Goal: Task Accomplishment & Management: Use online tool/utility

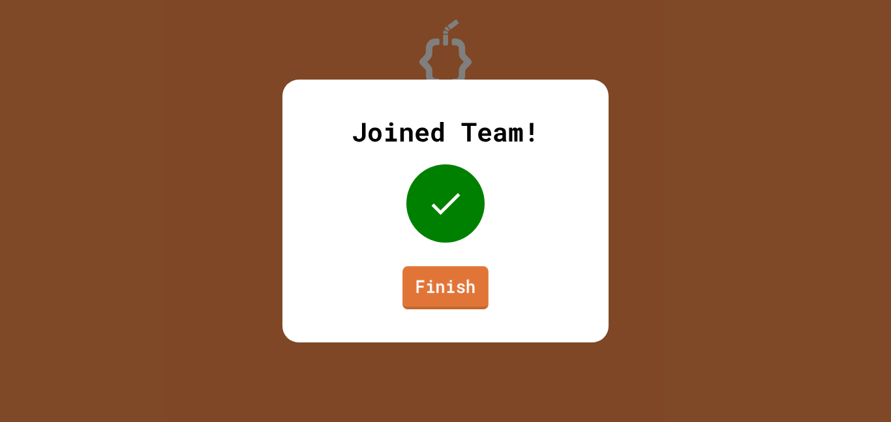
click at [451, 274] on link "Finish" at bounding box center [445, 287] width 86 height 43
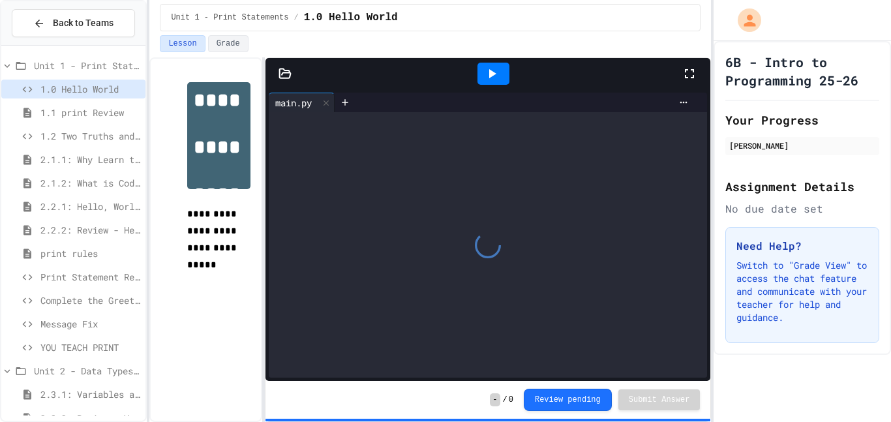
scroll to position [186, 0]
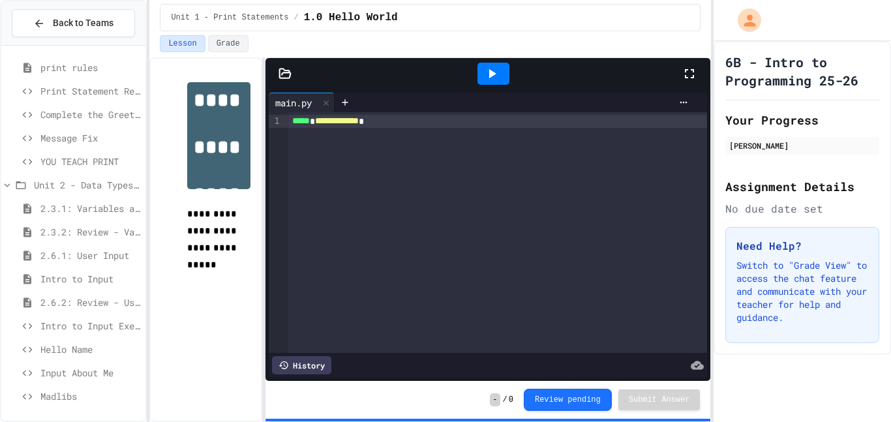
click at [96, 366] on span "Input About Me" at bounding box center [90, 373] width 100 height 14
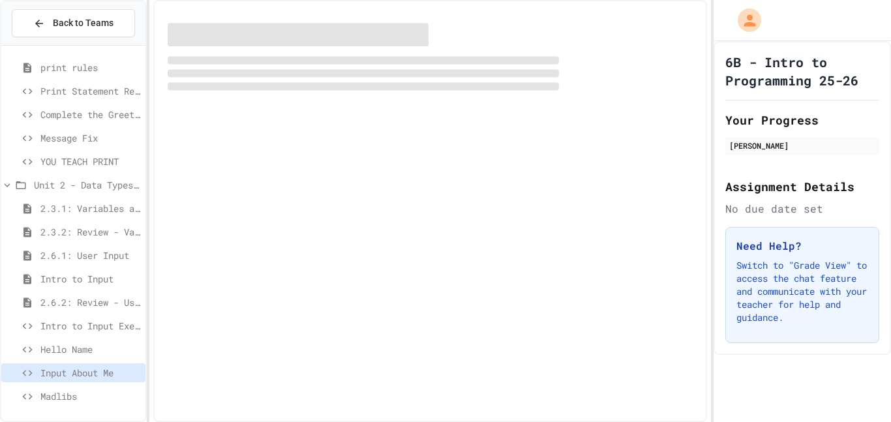
scroll to position [175, 0]
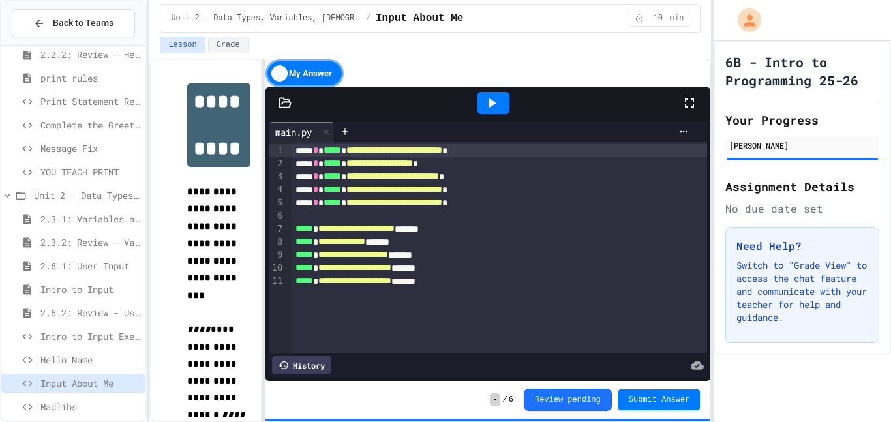
click at [72, 405] on span "Madlibs" at bounding box center [90, 407] width 100 height 14
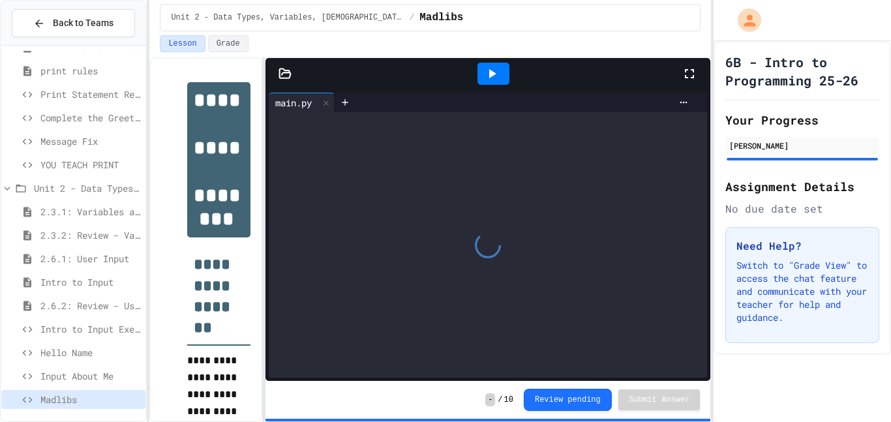
scroll to position [186, 0]
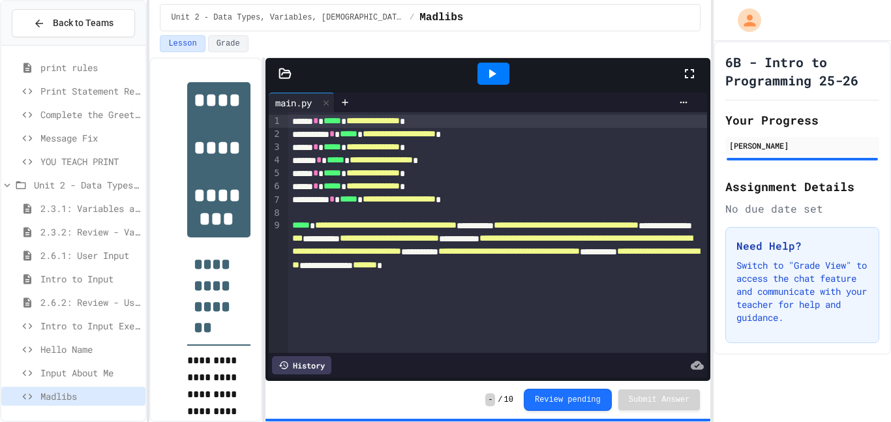
click at [76, 353] on span "Hello Name" at bounding box center [90, 349] width 100 height 14
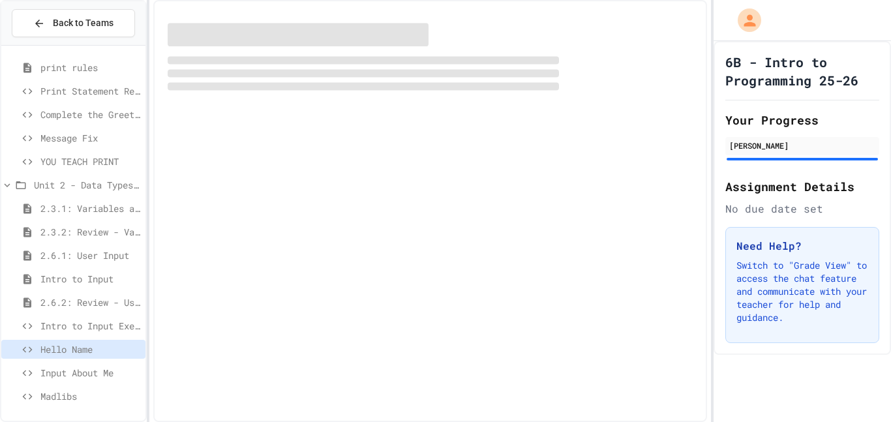
scroll to position [175, 0]
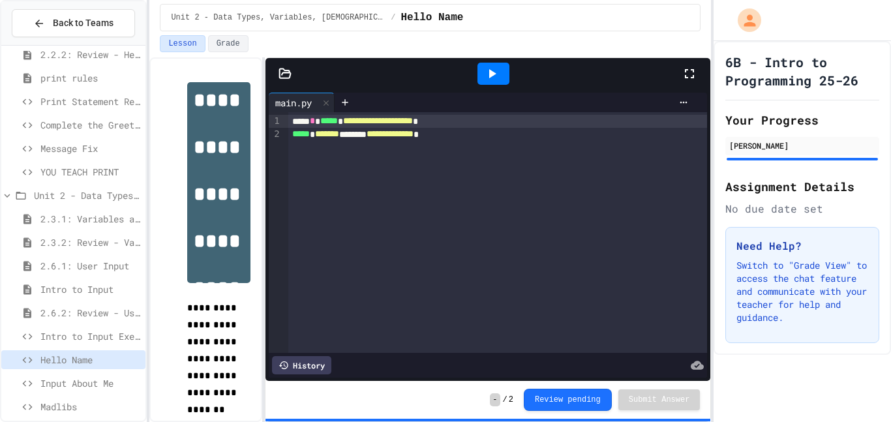
click at [76, 379] on span "Input About Me" at bounding box center [90, 383] width 100 height 14
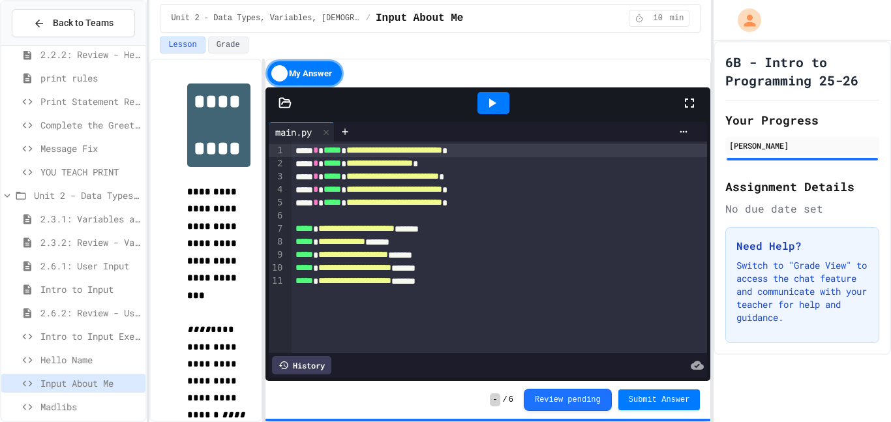
click at [477, 110] on div at bounding box center [493, 103] width 32 height 22
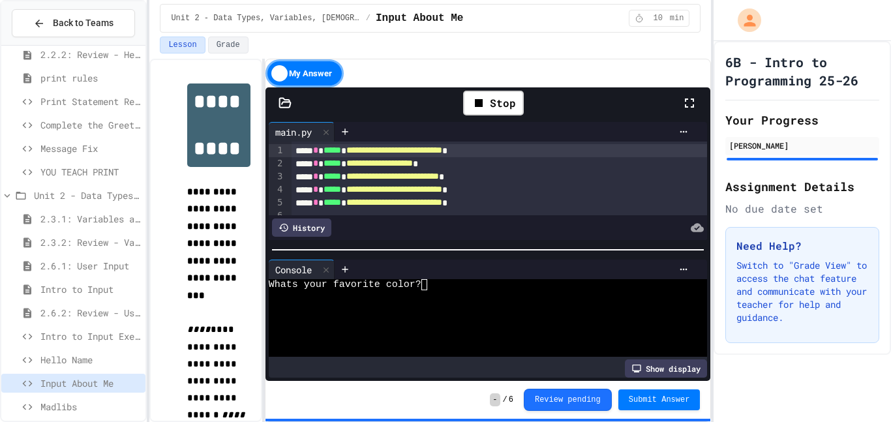
click at [434, 281] on div "Whats your favorite color?" at bounding box center [483, 284] width 428 height 11
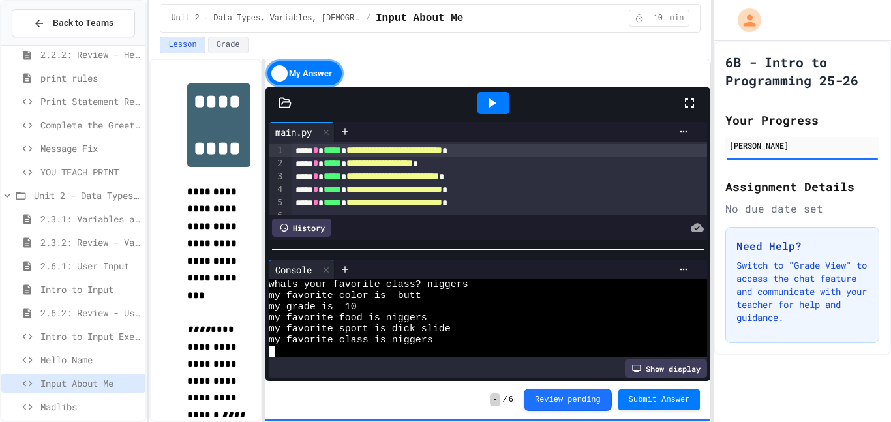
scroll to position [44, 0]
click at [78, 362] on span "Hello Name" at bounding box center [90, 360] width 100 height 14
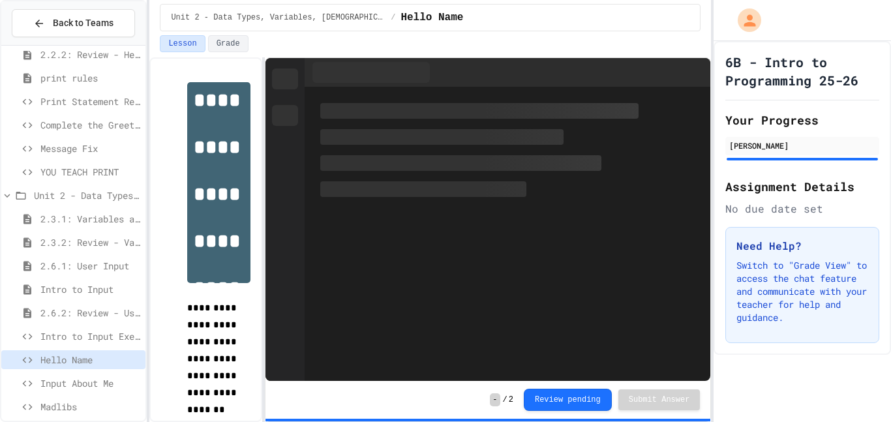
click at [93, 382] on span "Input About Me" at bounding box center [90, 383] width 100 height 14
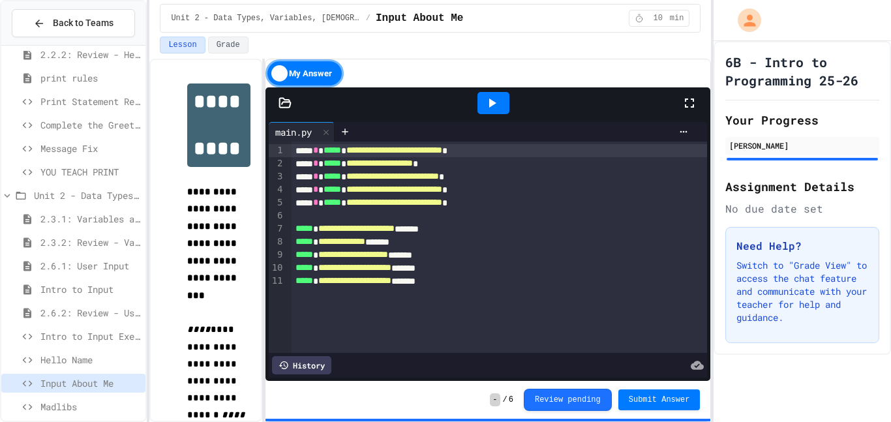
click at [494, 95] on icon at bounding box center [492, 103] width 16 height 16
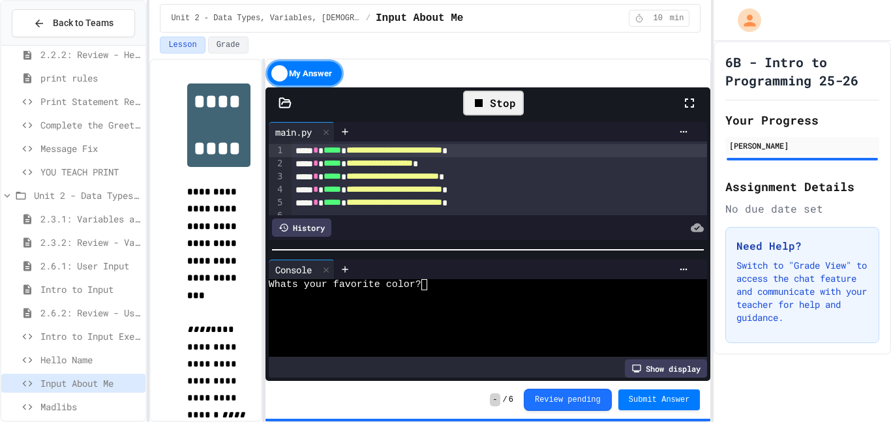
click at [73, 410] on span "Madlibs" at bounding box center [90, 407] width 100 height 14
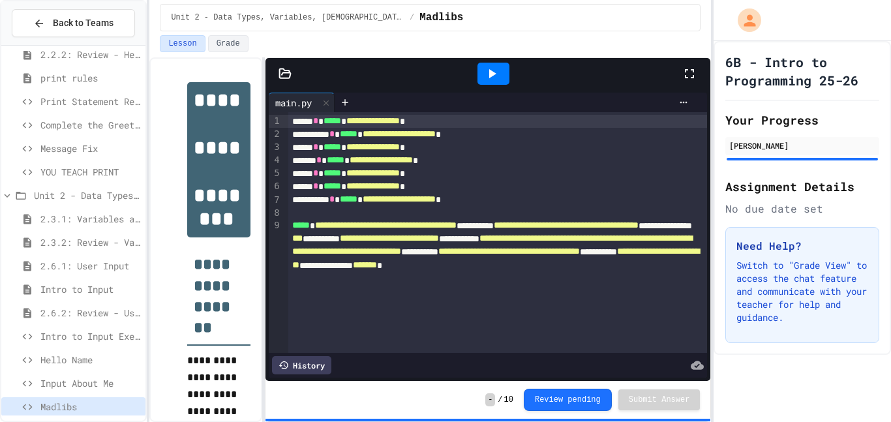
click at [479, 71] on div at bounding box center [493, 74] width 32 height 22
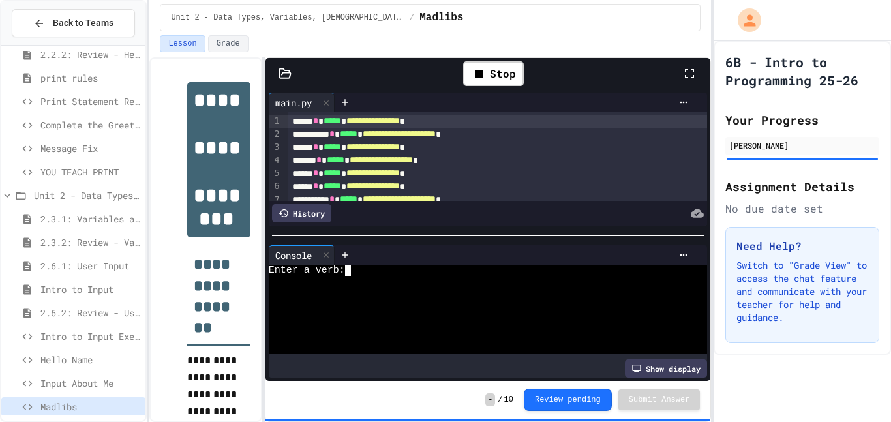
click at [377, 268] on div "Enter a verb:" at bounding box center [483, 270] width 428 height 11
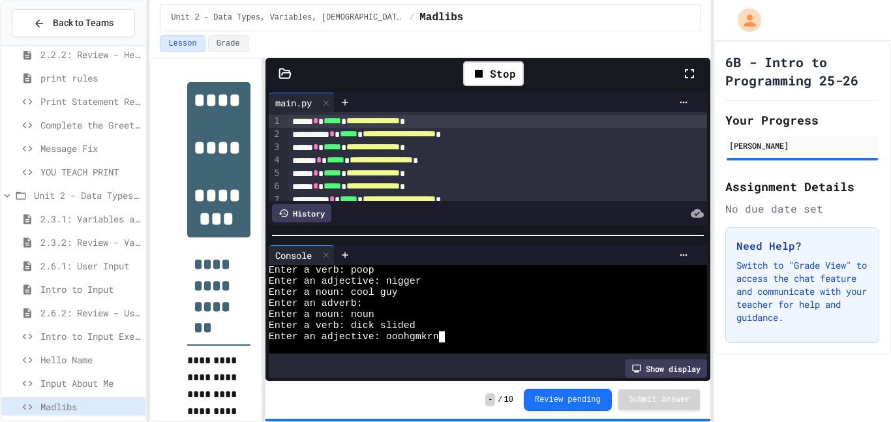
scroll to position [55, 0]
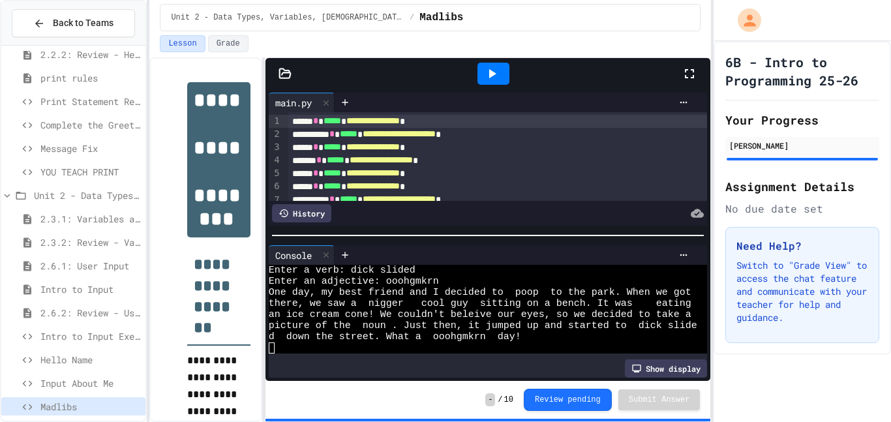
click at [90, 380] on span "Input About Me" at bounding box center [90, 383] width 100 height 14
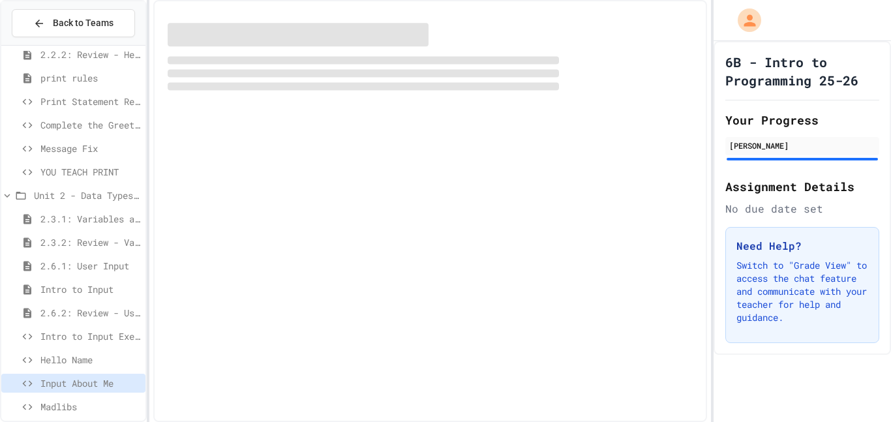
click at [90, 395] on div "Input About Me" at bounding box center [73, 385] width 144 height 23
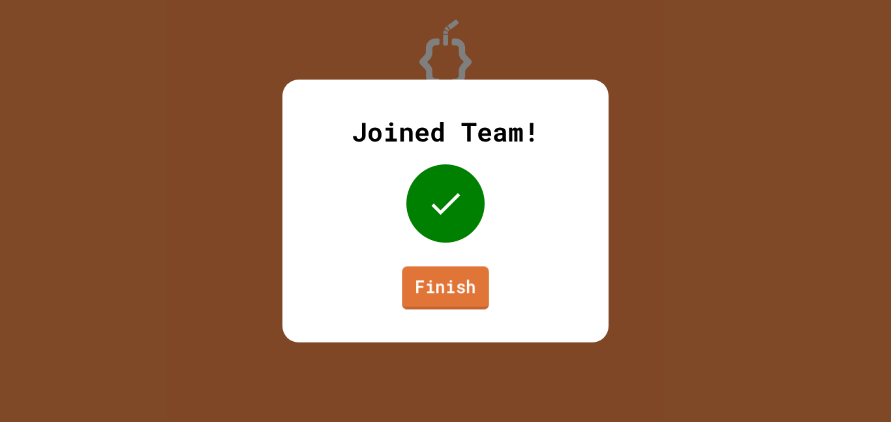
click at [453, 280] on link "Finish" at bounding box center [445, 287] width 87 height 43
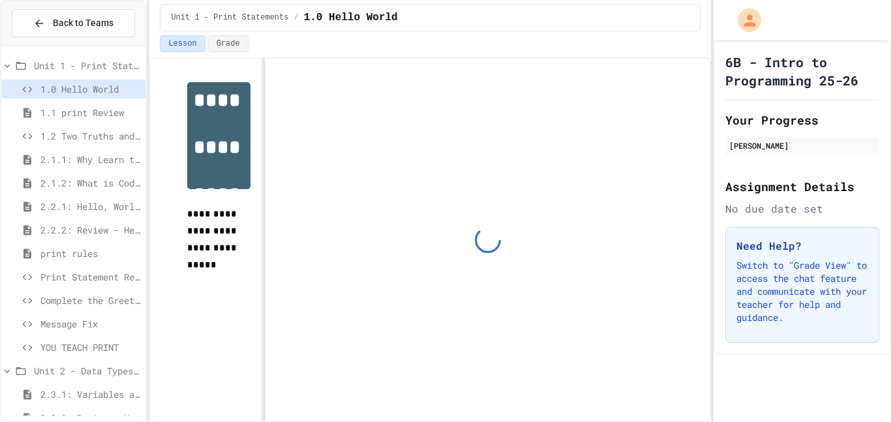
scroll to position [186, 0]
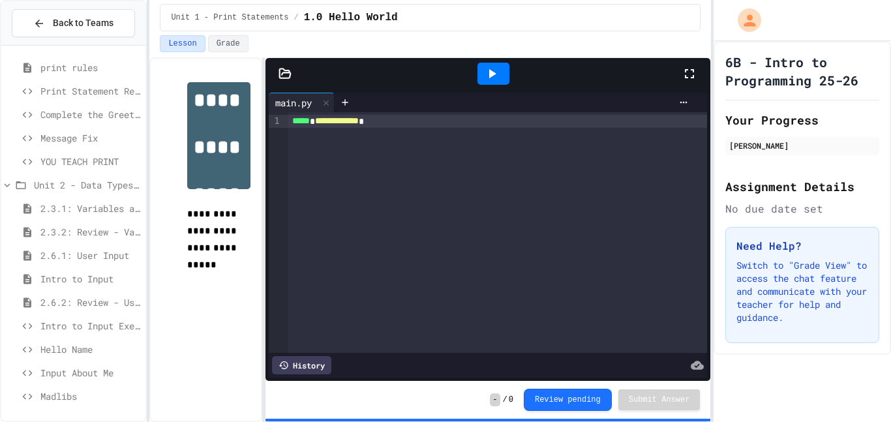
click at [83, 321] on span "Intro to Input Exercise" at bounding box center [90, 326] width 100 height 14
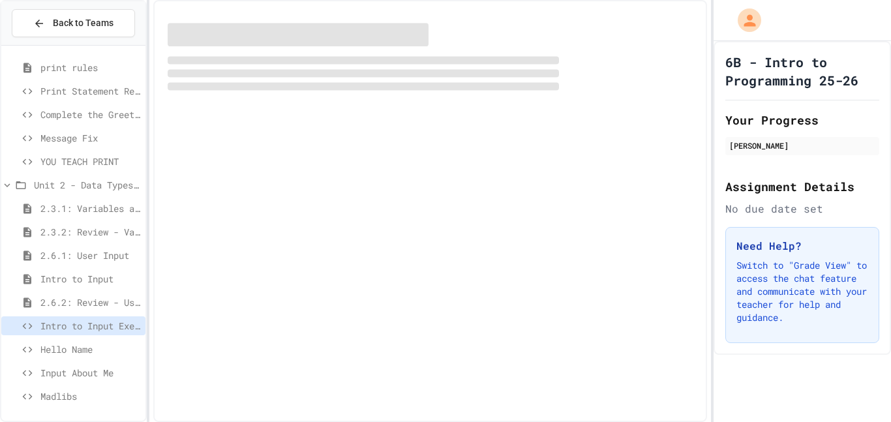
scroll to position [175, 0]
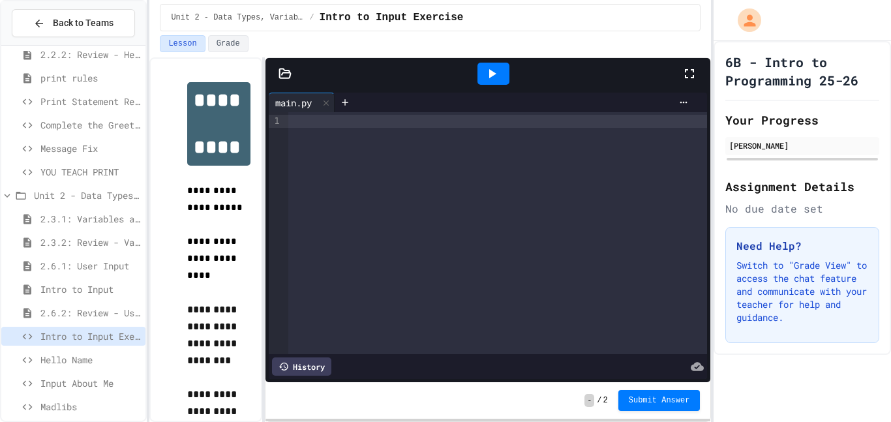
click at [343, 196] on div at bounding box center [497, 233] width 419 height 242
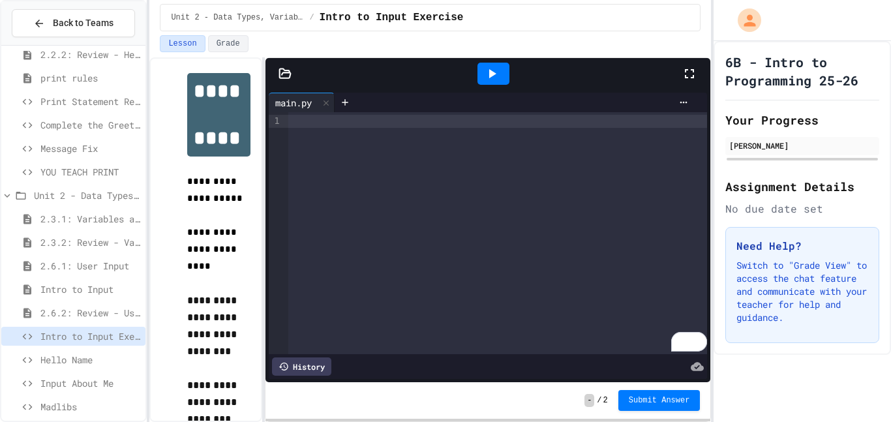
scroll to position [10, 0]
click at [61, 357] on span "Hello Name" at bounding box center [90, 360] width 100 height 14
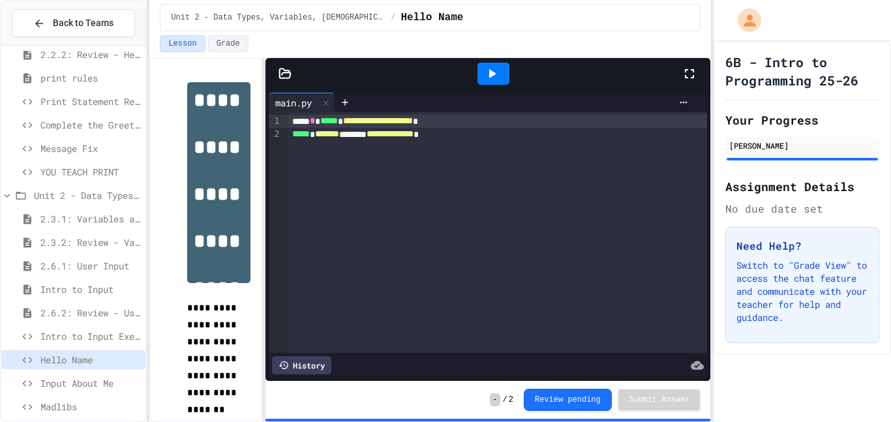
click at [129, 333] on span "Intro to Input Exercise" at bounding box center [90, 336] width 100 height 14
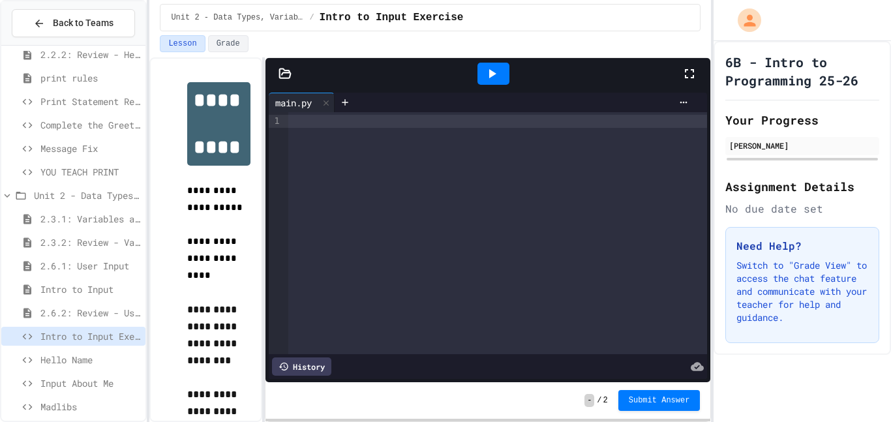
click at [96, 280] on div "Intro to Input" at bounding box center [73, 289] width 144 height 19
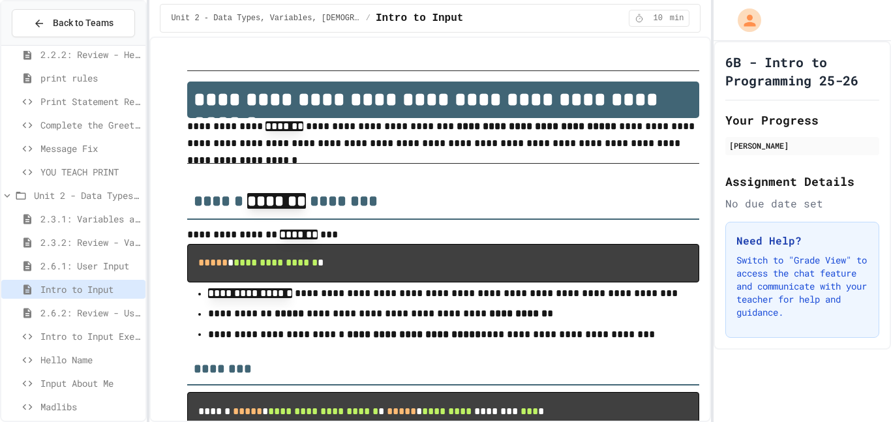
scroll to position [5, 0]
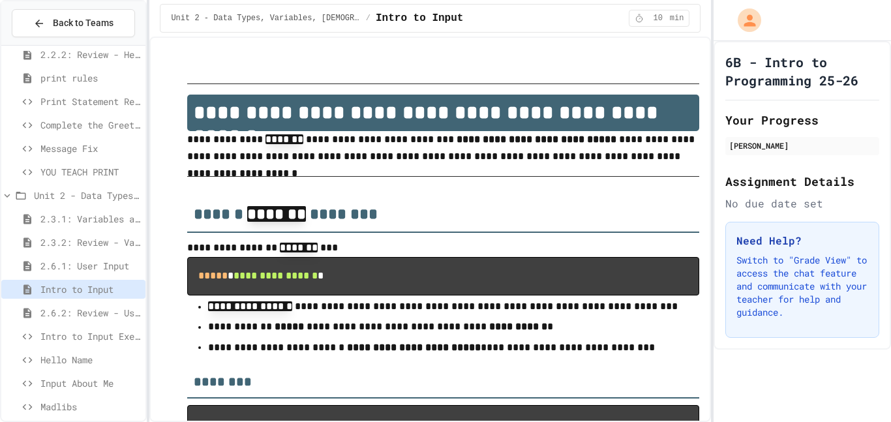
click at [85, 334] on span "Intro to Input Exercise" at bounding box center [90, 336] width 100 height 14
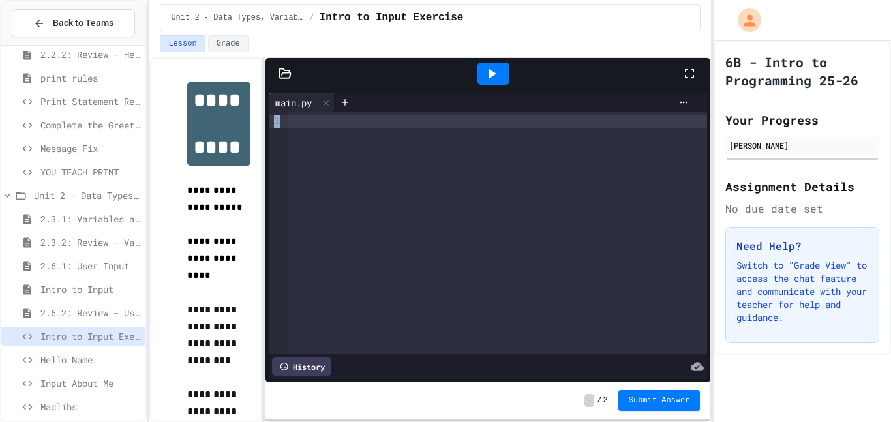
drag, startPoint x: 269, startPoint y: 180, endPoint x: 308, endPoint y: 184, distance: 39.3
click at [308, 184] on div "9 1 ›" at bounding box center [488, 233] width 439 height 242
click at [236, 196] on p "**********" at bounding box center [218, 200] width 63 height 34
click at [89, 361] on span "Hello Name" at bounding box center [90, 360] width 100 height 14
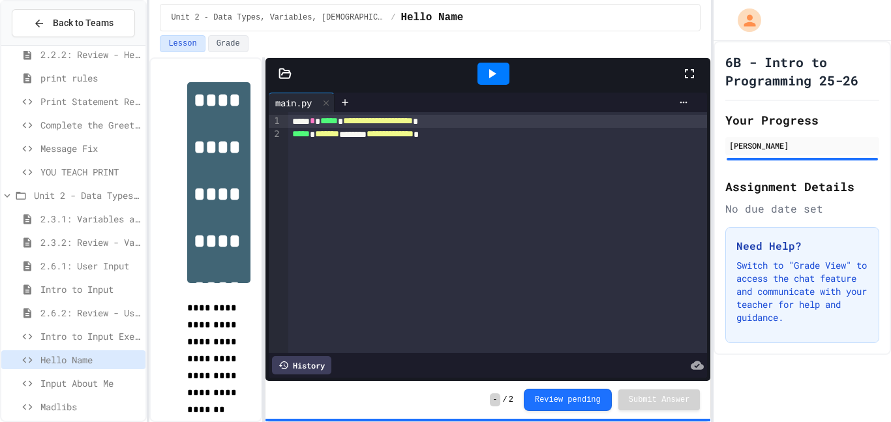
click at [106, 334] on span "Intro to Input Exercise" at bounding box center [90, 336] width 100 height 14
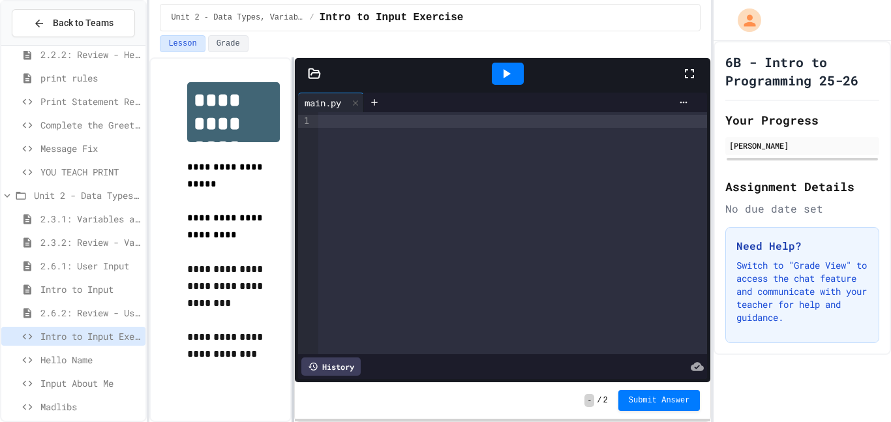
click at [291, 269] on div at bounding box center [292, 239] width 3 height 364
click at [475, 122] on div "To enrich screen reader interactions, please activate Accessibility in Grammarl…" at bounding box center [512, 121] width 391 height 13
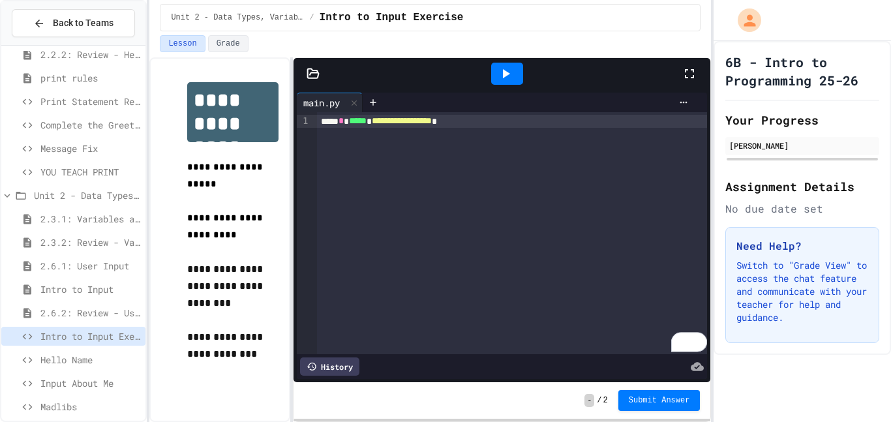
click at [575, 123] on div "**********" at bounding box center [512, 121] width 391 height 13
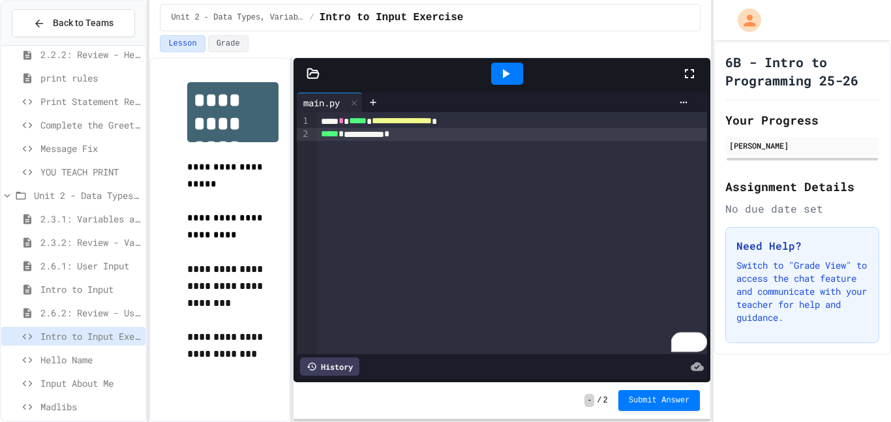
click at [513, 64] on div at bounding box center [507, 74] width 32 height 22
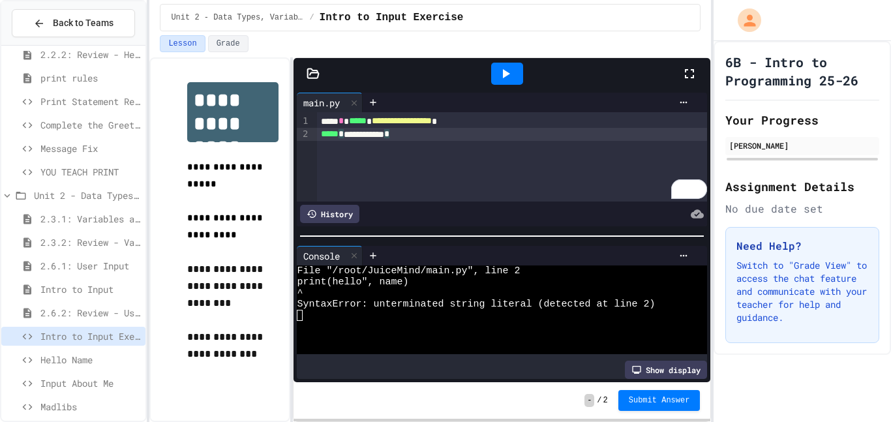
click at [492, 192] on div "**********" at bounding box center [512, 156] width 391 height 89
click at [351, 132] on div "**********" at bounding box center [512, 134] width 391 height 13
click at [350, 134] on div "**********" at bounding box center [512, 134] width 391 height 13
click at [497, 72] on icon at bounding box center [505, 74] width 16 height 16
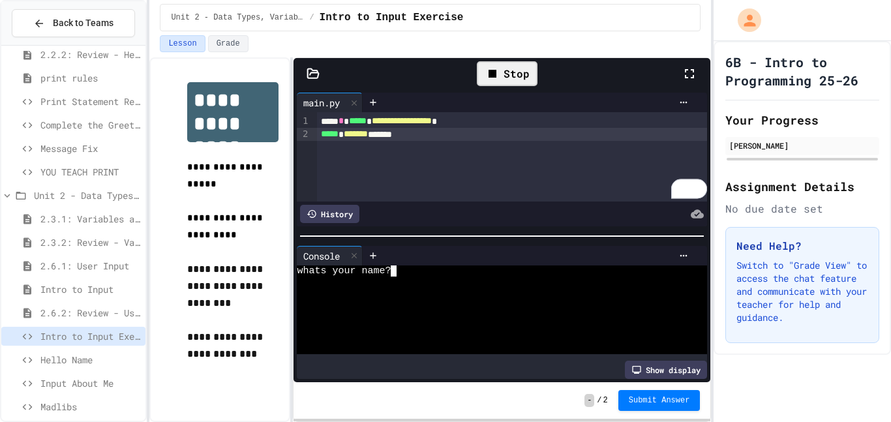
click at [434, 292] on div at bounding box center [496, 293] width 399 height 11
click at [479, 127] on div "**********" at bounding box center [512, 121] width 391 height 13
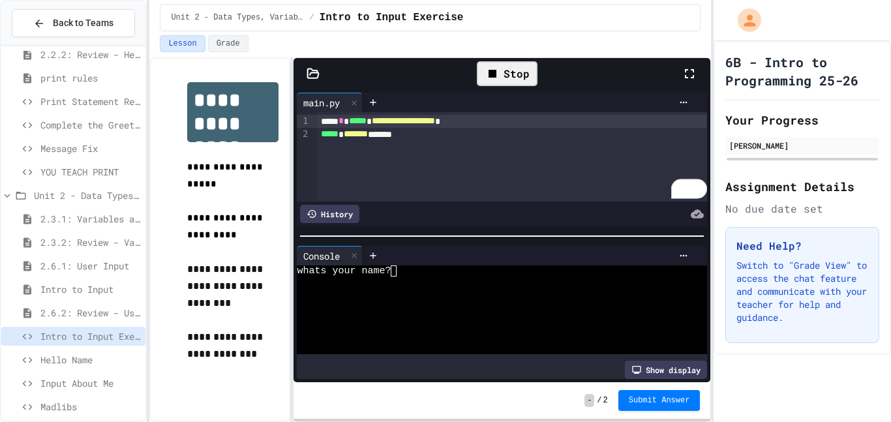
click at [516, 80] on div "Stop" at bounding box center [507, 73] width 61 height 25
click at [516, 80] on div at bounding box center [507, 74] width 32 height 22
click at [399, 274] on textarea "Terminal input" at bounding box center [399, 270] width 6 height 11
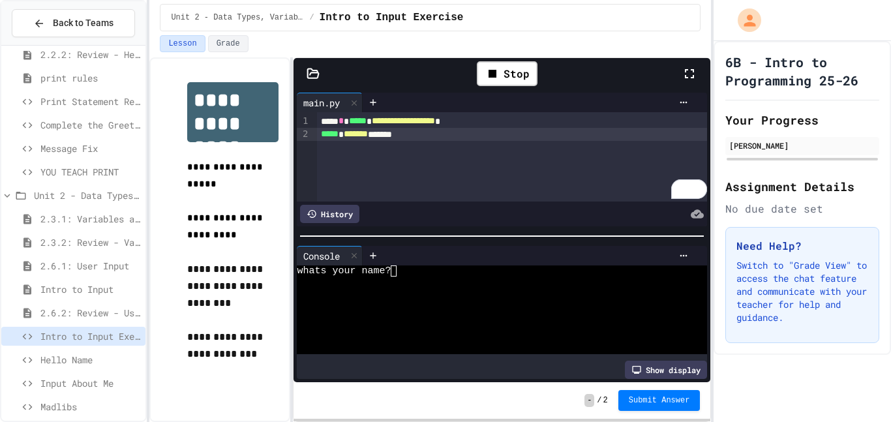
click at [368, 136] on span "*******" at bounding box center [356, 133] width 24 height 9
click at [516, 66] on div "Stop" at bounding box center [507, 73] width 61 height 25
click at [516, 66] on div at bounding box center [507, 74] width 32 height 22
click at [419, 277] on div at bounding box center [496, 281] width 399 height 11
type textarea "*"
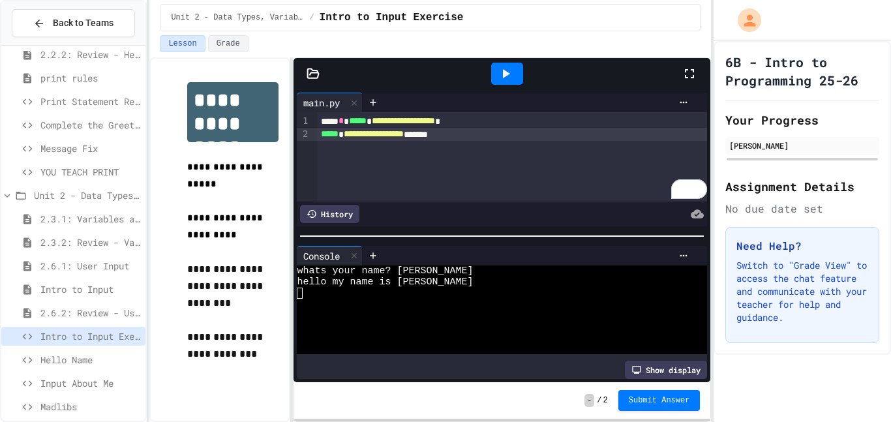
click at [362, 138] on span "**********" at bounding box center [374, 133] width 60 height 9
click at [381, 134] on span "**********" at bounding box center [374, 133] width 60 height 9
click at [399, 119] on span "**********" at bounding box center [403, 120] width 63 height 9
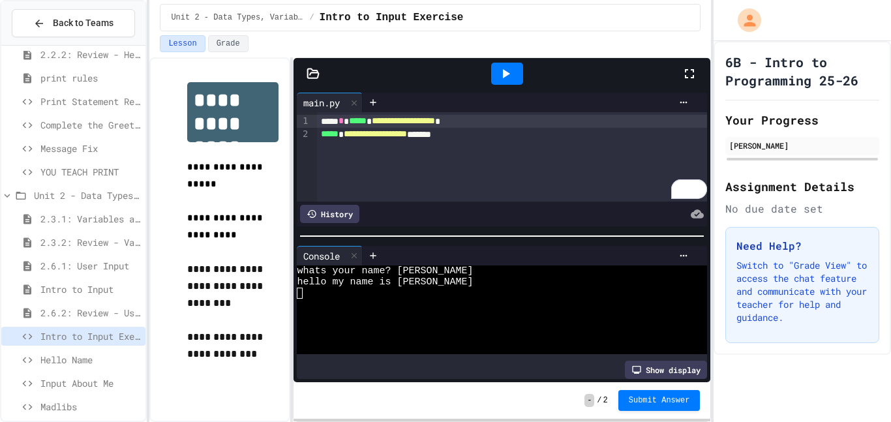
click at [318, 133] on div "**********" at bounding box center [512, 134] width 391 height 13
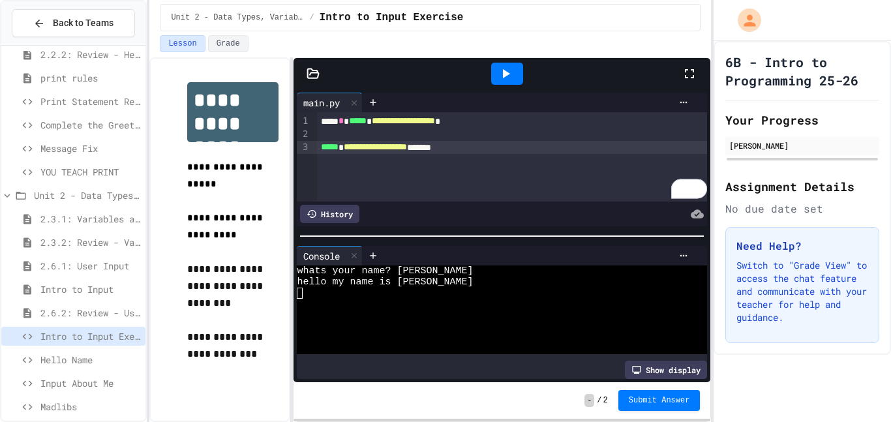
click at [323, 134] on div "To enrich screen reader interactions, please activate Accessibility in Grammarl…" at bounding box center [512, 134] width 391 height 13
click at [328, 136] on div "To enrich screen reader interactions, please activate Accessibility in Grammarl…" at bounding box center [512, 134] width 391 height 13
click at [329, 143] on div "To enrich screen reader interactions, please activate Accessibility in Grammarl…" at bounding box center [512, 147] width 391 height 13
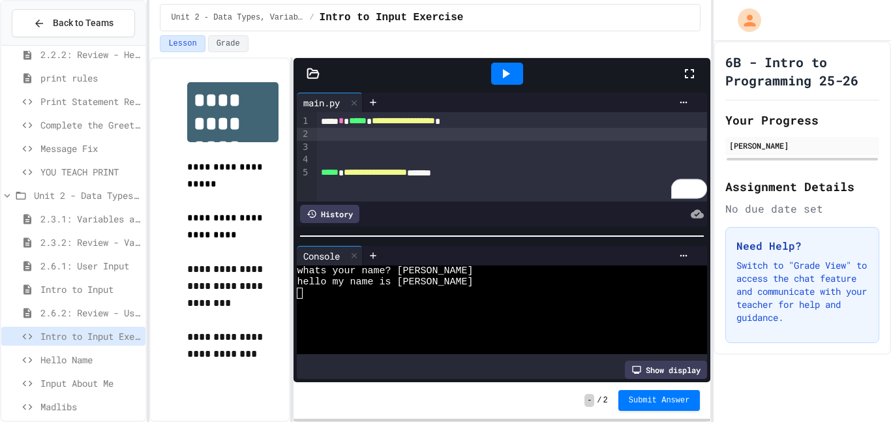
click at [332, 134] on div "To enrich screen reader interactions, please activate Accessibility in Grammarl…" at bounding box center [512, 134] width 391 height 13
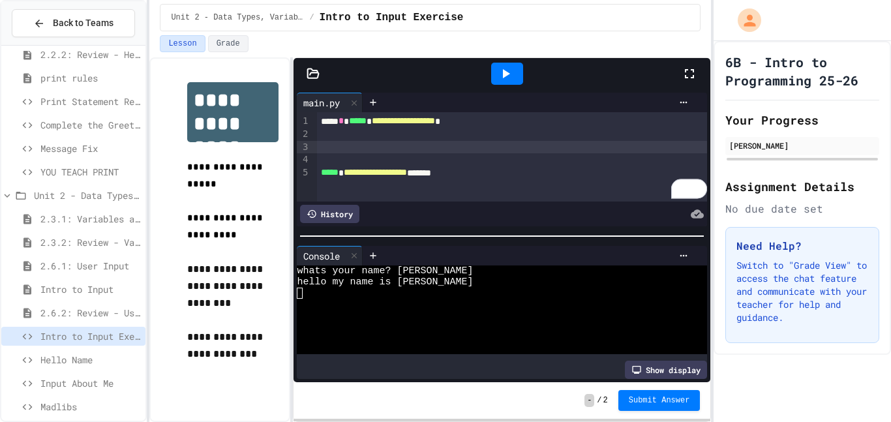
click at [333, 147] on div "To enrich screen reader interactions, please activate Accessibility in Grammarl…" at bounding box center [512, 147] width 391 height 13
click at [501, 78] on icon at bounding box center [505, 74] width 16 height 16
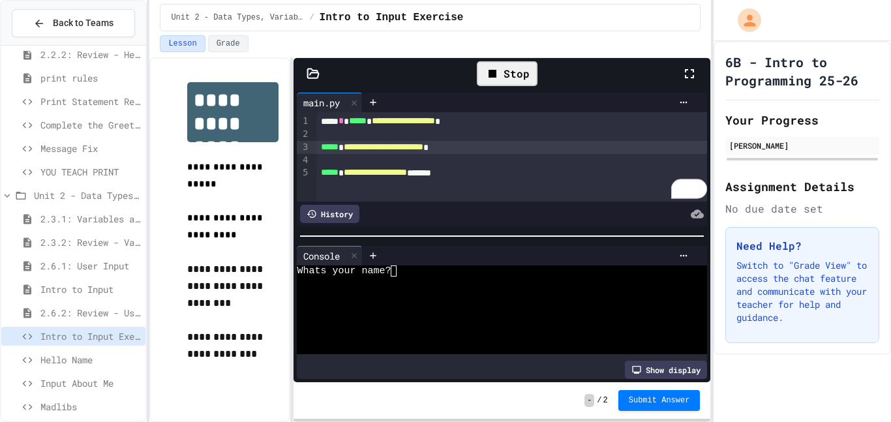
click at [431, 282] on div at bounding box center [496, 281] width 399 height 11
type textarea "*"
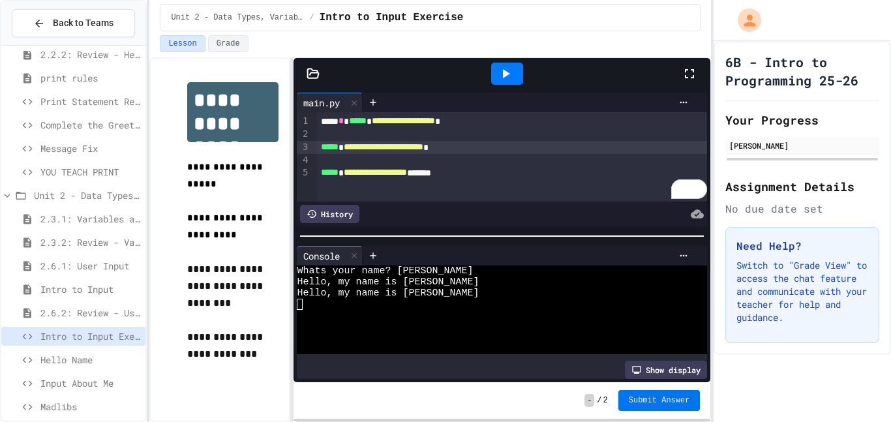
click at [677, 404] on button "Submit Answer" at bounding box center [659, 400] width 82 height 21
